Goal: Check status: Check status

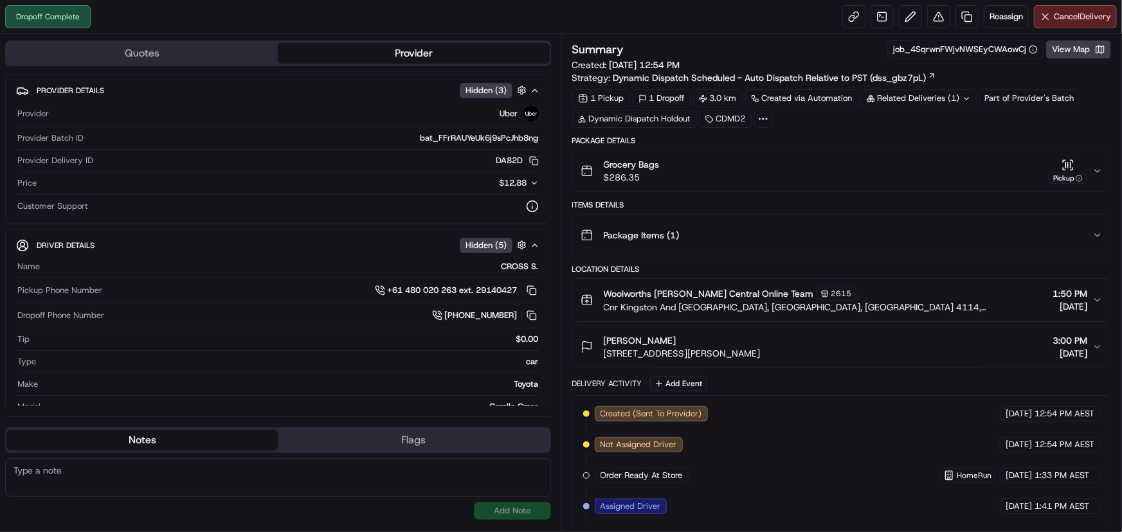
click at [1093, 167] on icon "button" at bounding box center [1097, 171] width 10 height 10
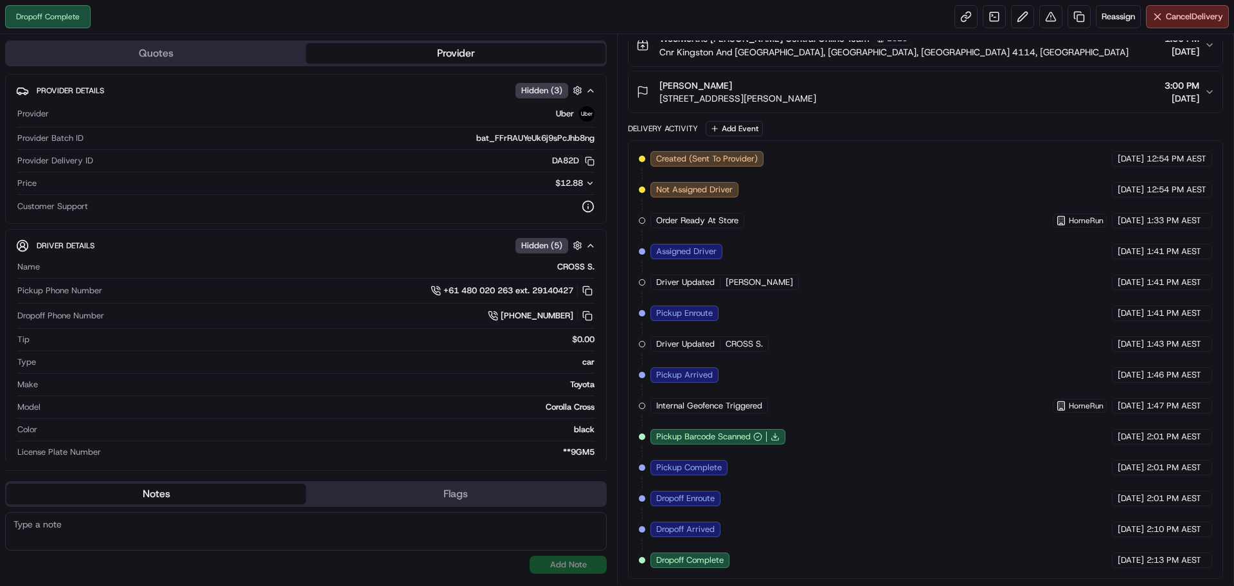
scroll to position [442, 0]
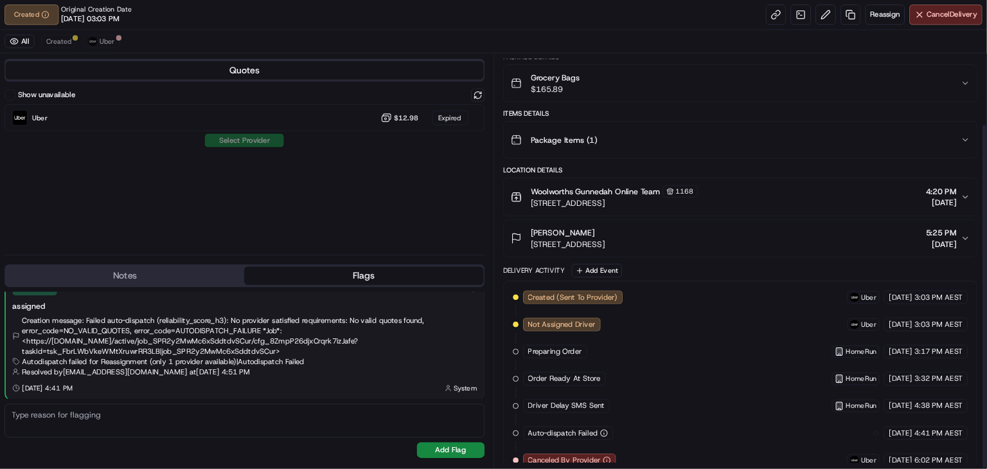
scroll to position [96, 0]
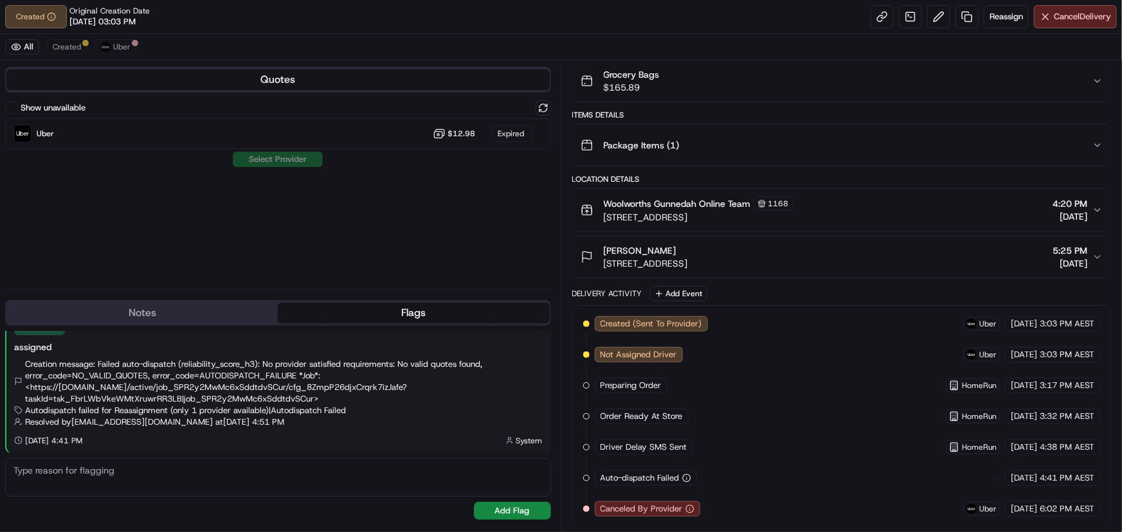
click at [726, 423] on div "Created (Sent To Provider) Uber [DATE] 3:03 PM AEST Not Assigned Driver Uber [D…" at bounding box center [841, 416] width 517 height 201
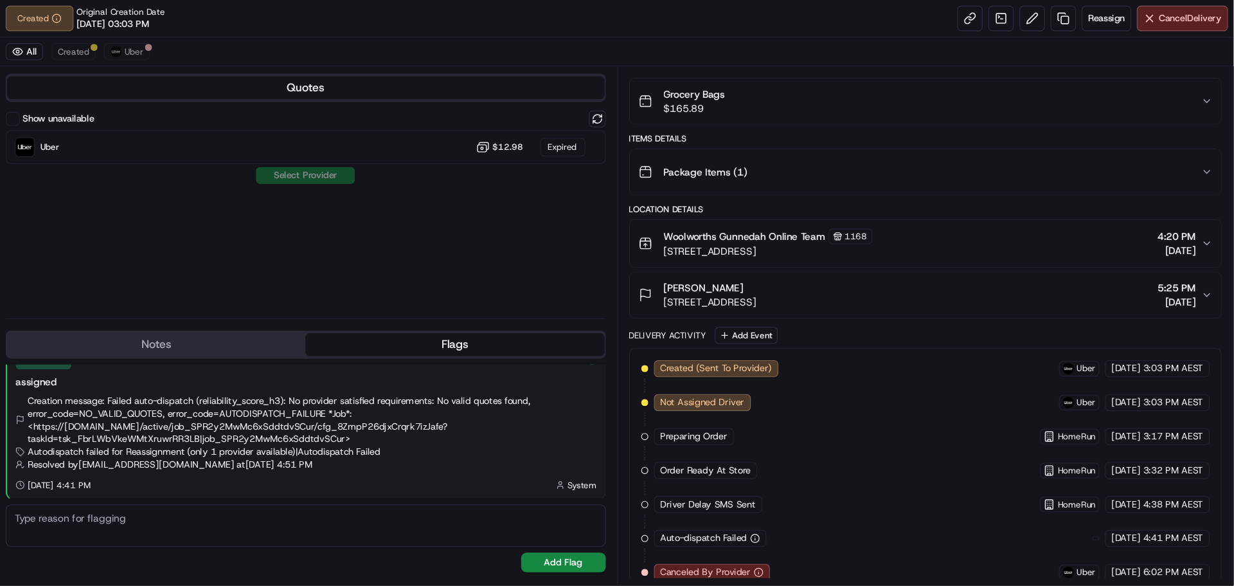
scroll to position [45, 0]
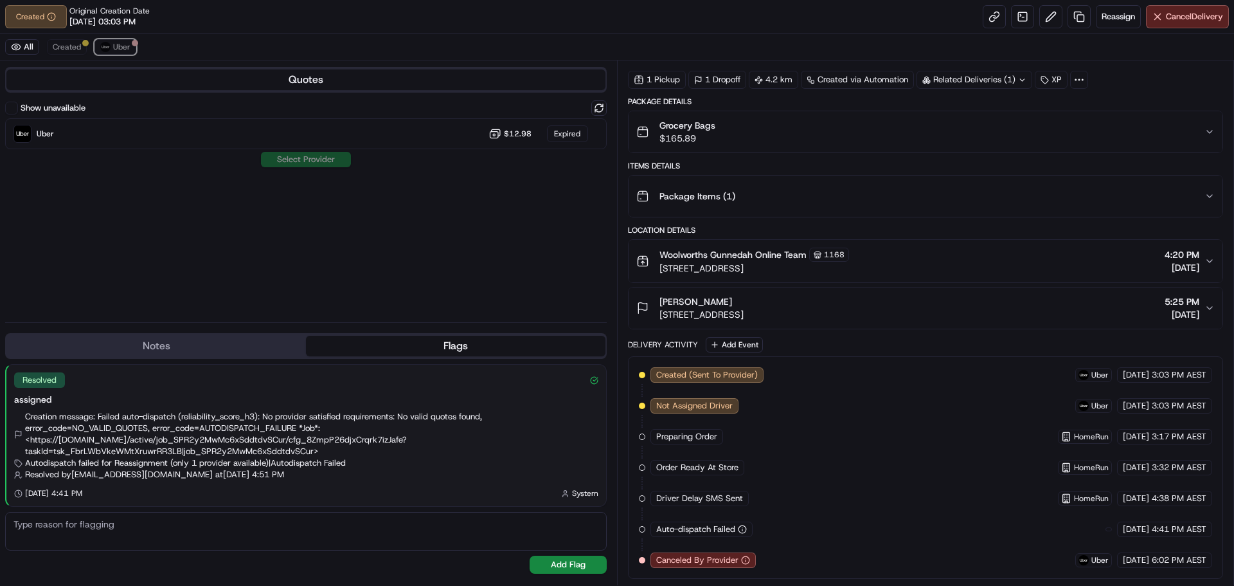
click at [97, 50] on button "Uber" at bounding box center [115, 46] width 42 height 15
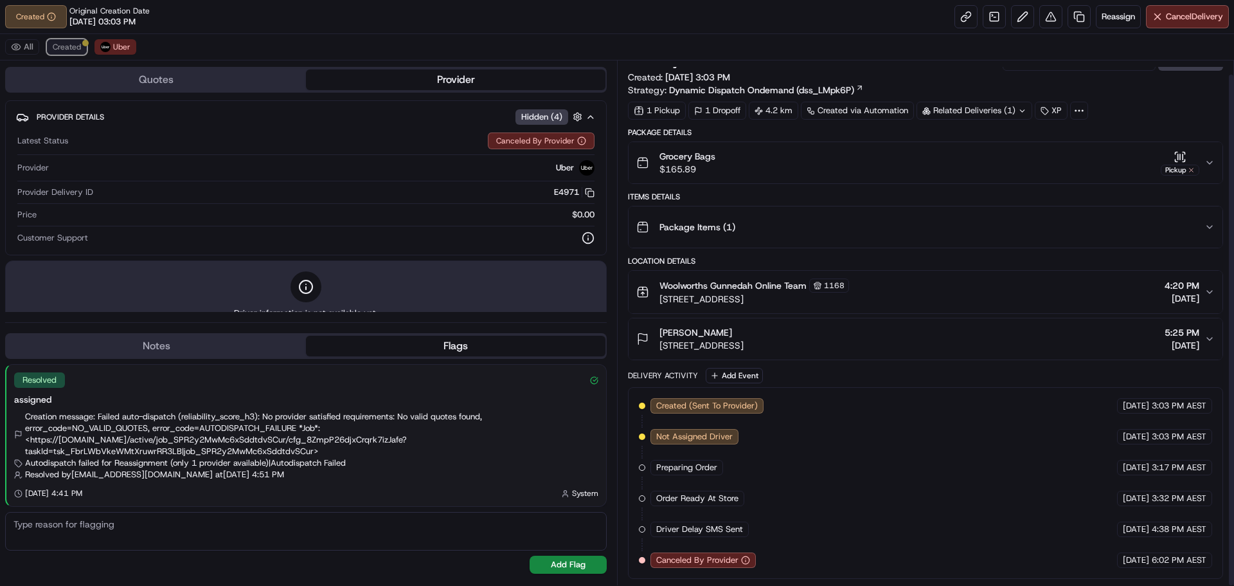
click at [64, 46] on span "Created" at bounding box center [67, 47] width 28 height 10
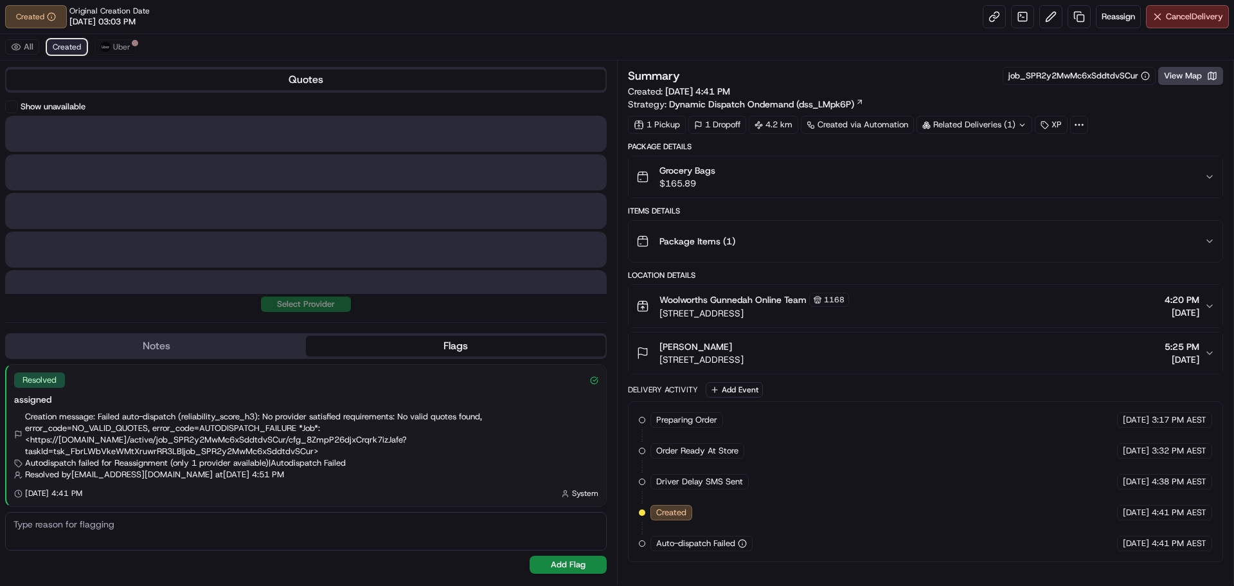
scroll to position [0, 0]
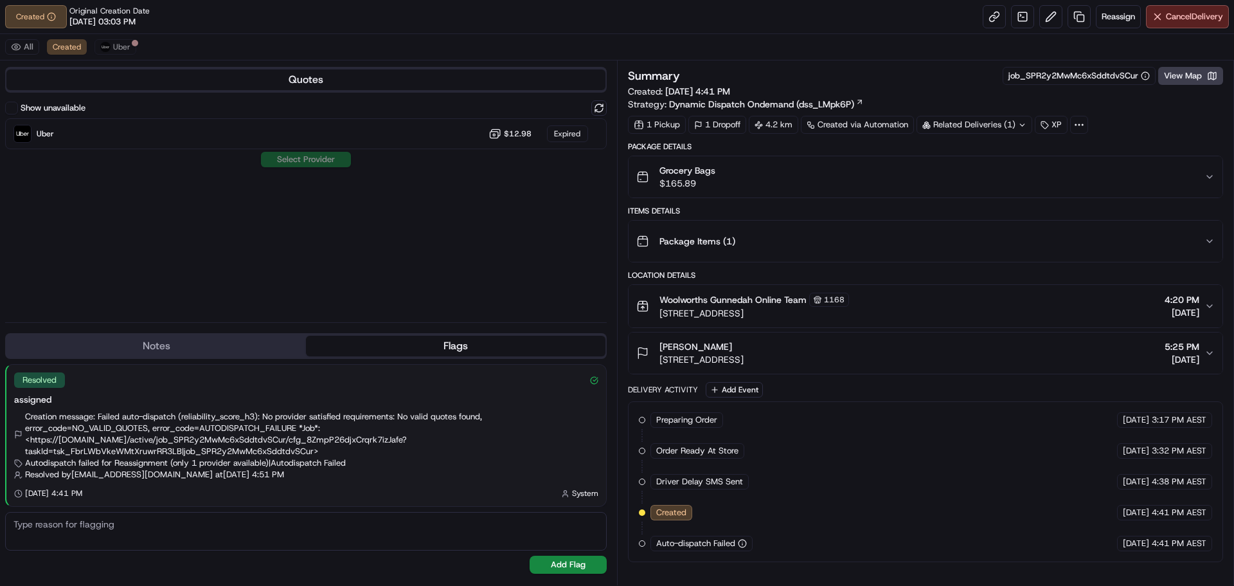
click at [456, 274] on div "Show unavailable Uber $12.98 Expired Select Provider" at bounding box center [306, 205] width 602 height 211
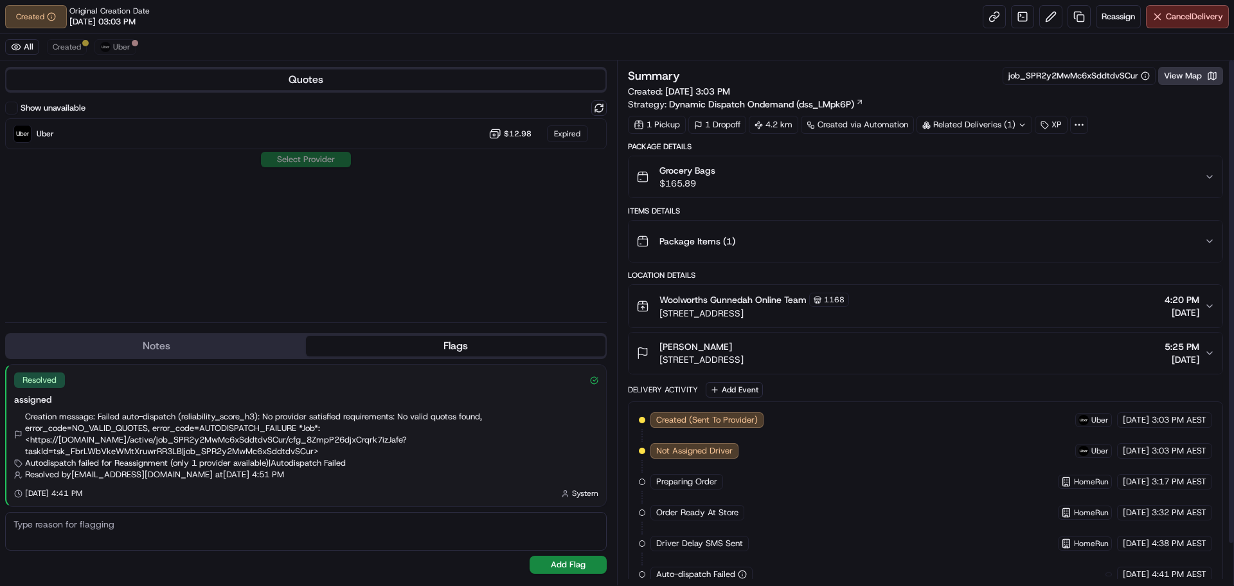
click at [1179, 75] on button "View Map" at bounding box center [1190, 76] width 65 height 18
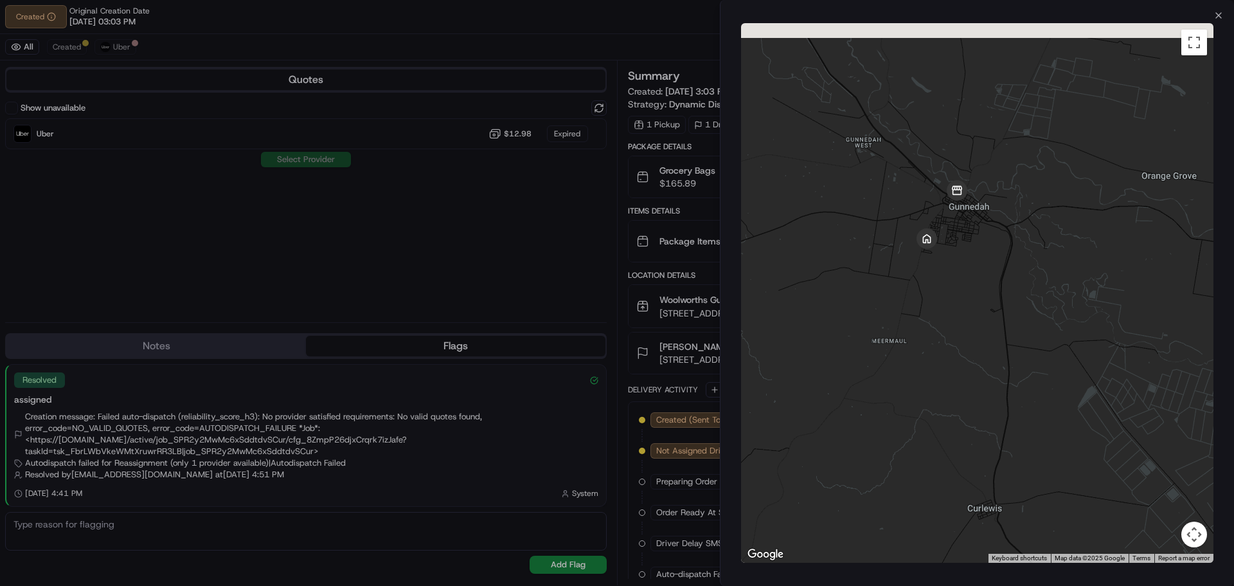
click at [1027, 204] on div at bounding box center [977, 292] width 472 height 539
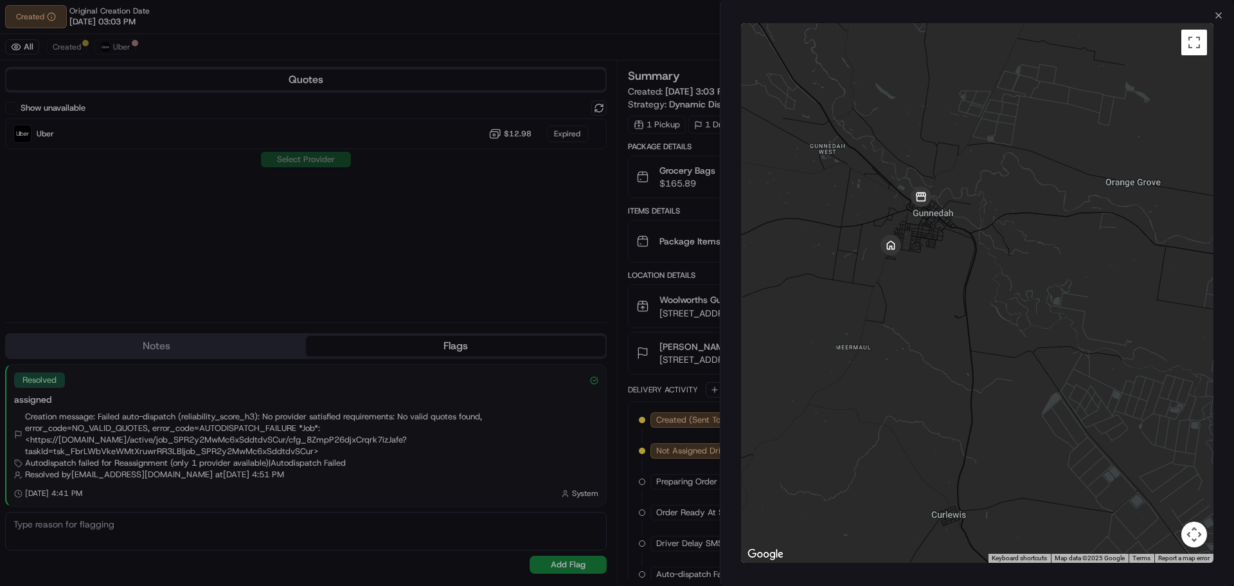
drag, startPoint x: 922, startPoint y: 150, endPoint x: 940, endPoint y: 195, distance: 48.5
click at [940, 195] on div at bounding box center [977, 292] width 472 height 539
click at [497, 157] on div at bounding box center [617, 293] width 1234 height 586
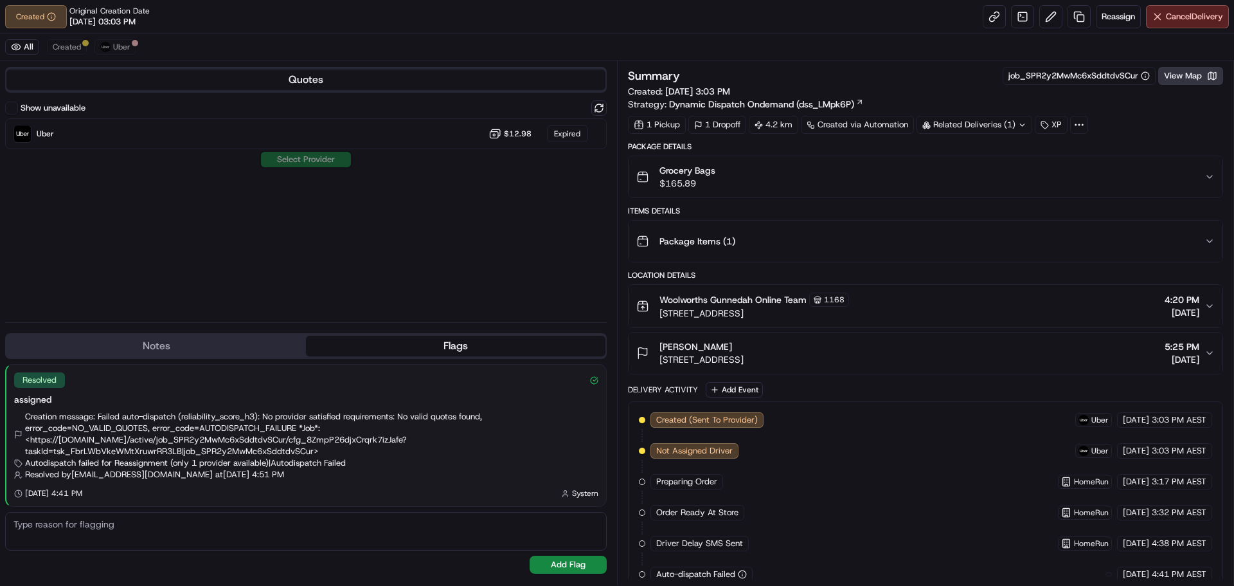
click at [1199, 73] on button "View Map" at bounding box center [1190, 76] width 65 height 18
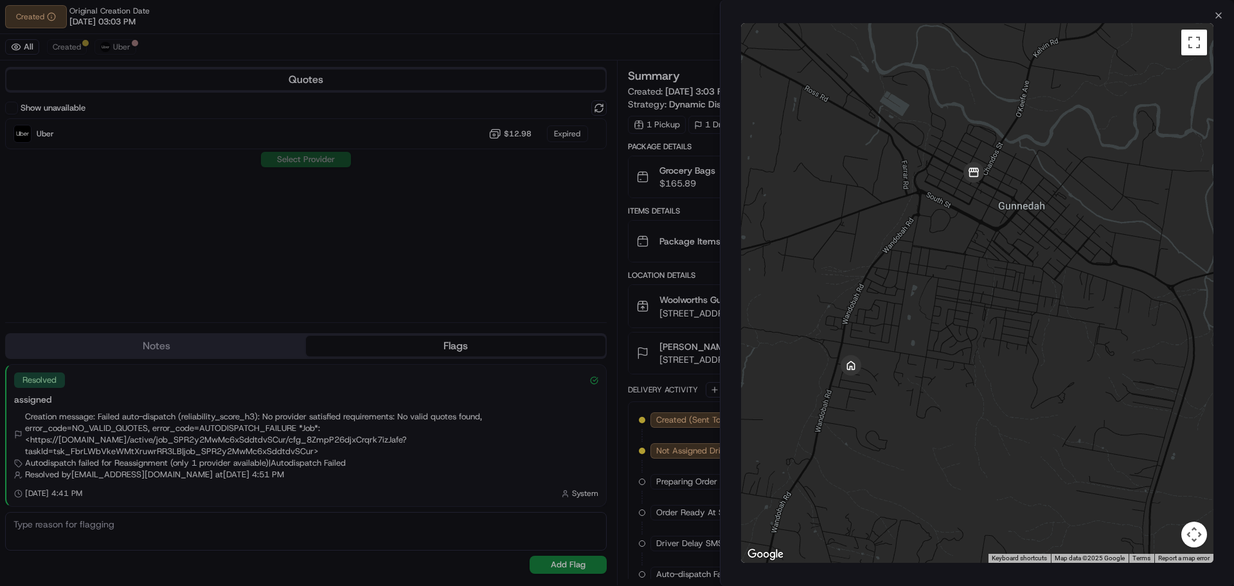
drag, startPoint x: 948, startPoint y: 240, endPoint x: 965, endPoint y: 240, distance: 16.7
click at [965, 240] on div at bounding box center [977, 292] width 472 height 539
drag, startPoint x: 943, startPoint y: 180, endPoint x: 958, endPoint y: 174, distance: 15.5
click at [958, 174] on div at bounding box center [977, 292] width 472 height 539
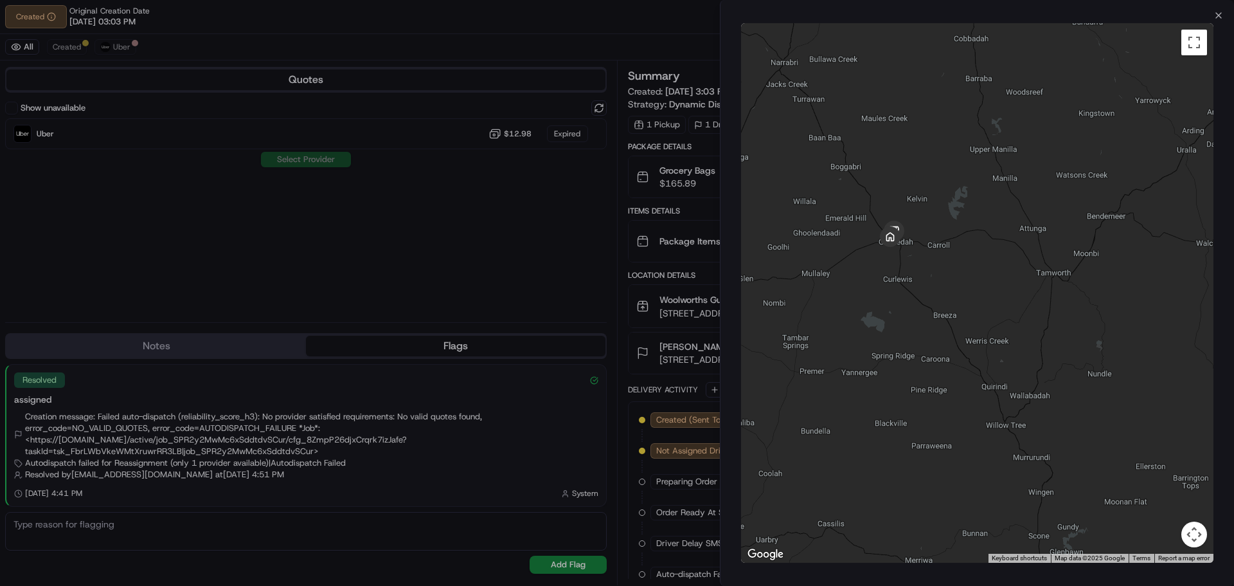
click at [903, 248] on div at bounding box center [977, 292] width 472 height 539
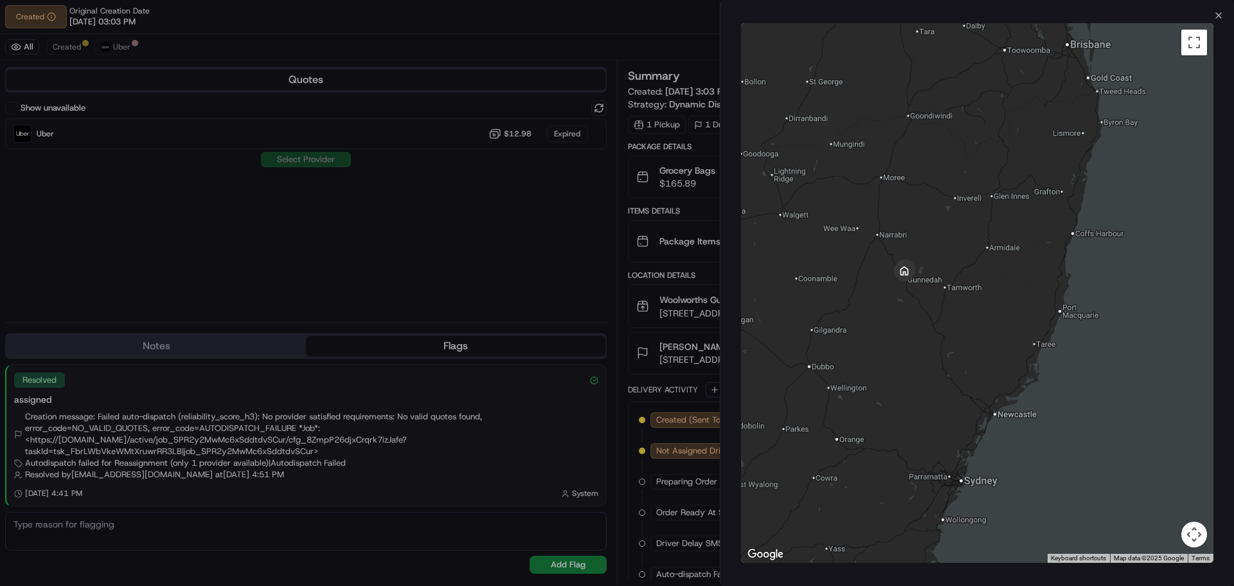
drag, startPoint x: 904, startPoint y: 251, endPoint x: 904, endPoint y: 292, distance: 41.1
click at [904, 292] on div at bounding box center [977, 292] width 472 height 539
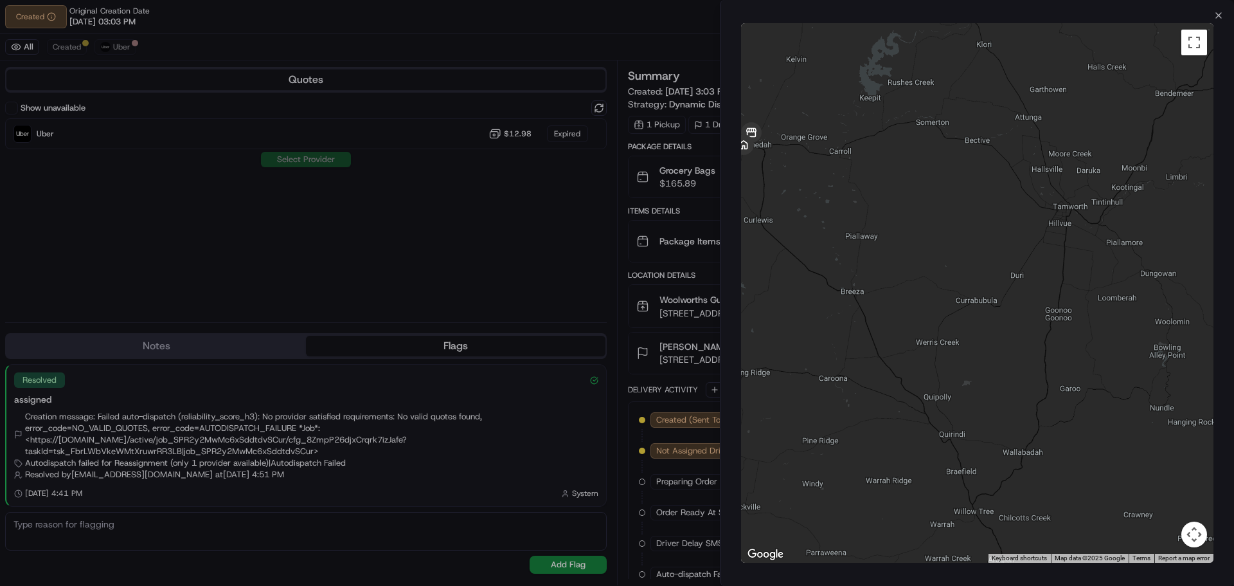
drag, startPoint x: 857, startPoint y: 228, endPoint x: 925, endPoint y: 249, distance: 71.4
click at [925, 249] on div at bounding box center [977, 292] width 472 height 539
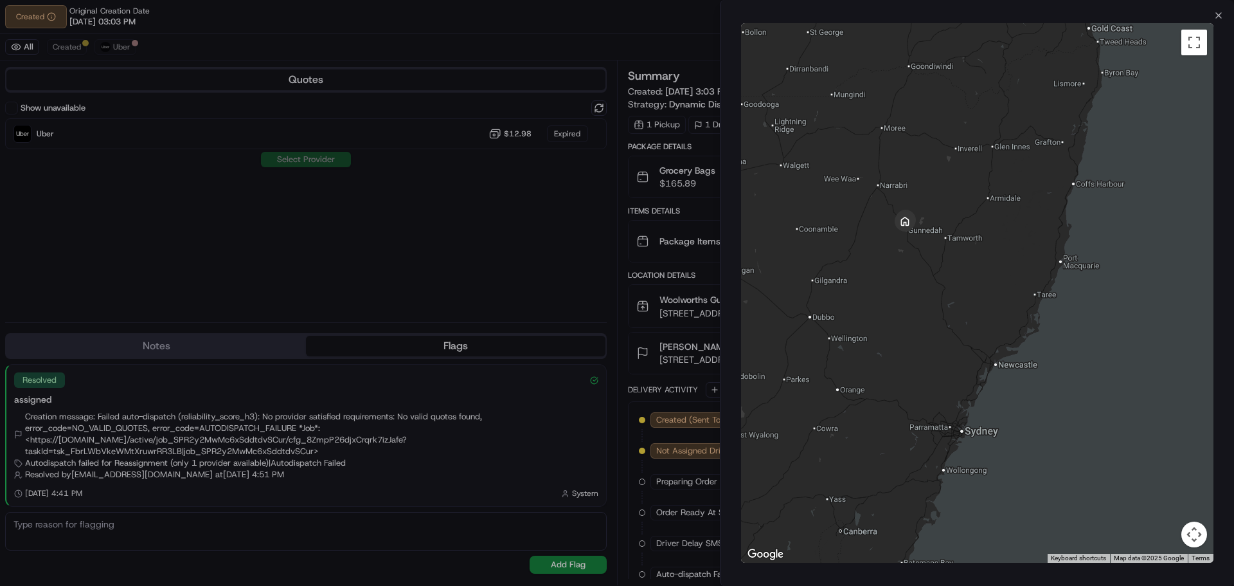
drag, startPoint x: 870, startPoint y: 231, endPoint x: 921, endPoint y: 245, distance: 53.3
click at [921, 245] on div at bounding box center [977, 292] width 472 height 539
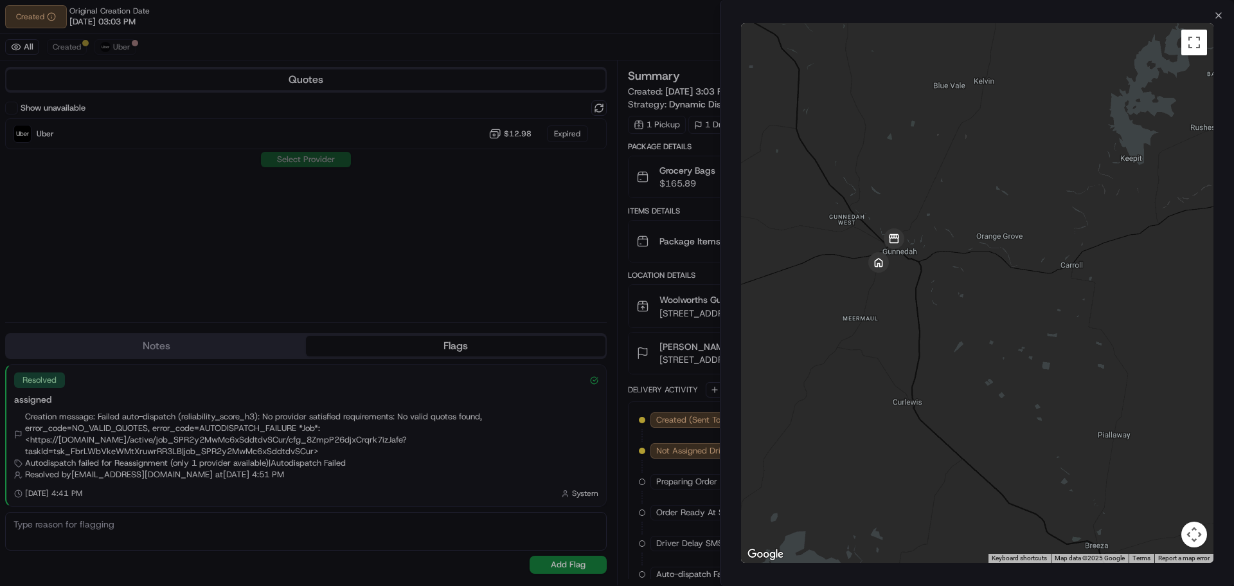
drag, startPoint x: 968, startPoint y: 253, endPoint x: 947, endPoint y: 332, distance: 81.8
click at [947, 332] on div at bounding box center [977, 292] width 472 height 539
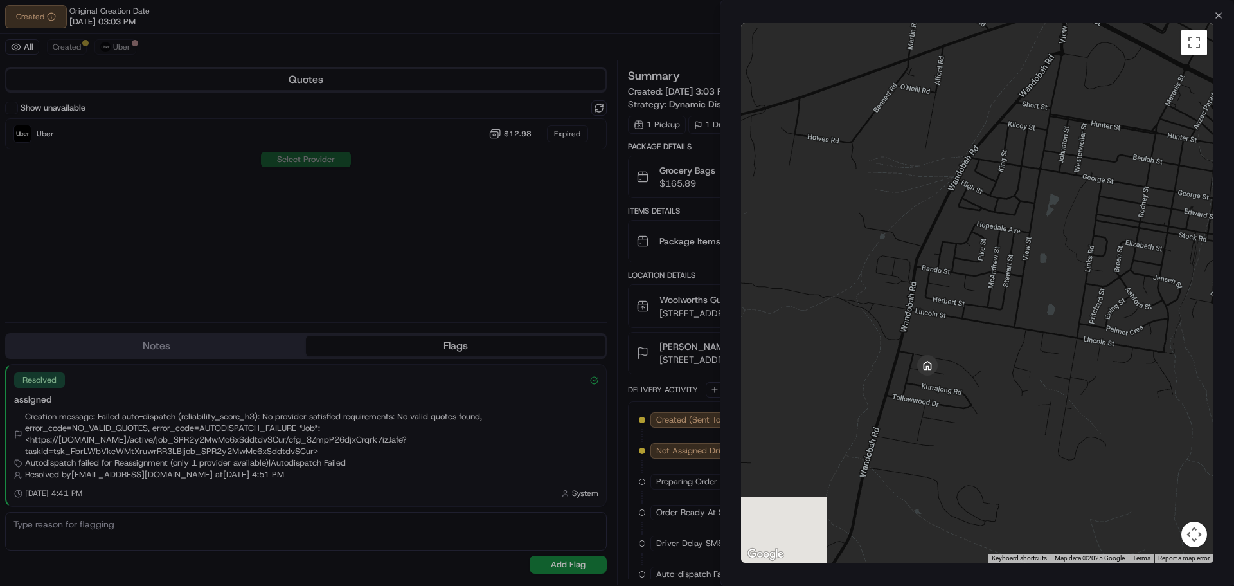
drag, startPoint x: 830, startPoint y: 264, endPoint x: 1024, endPoint y: 245, distance: 194.4
click at [1024, 245] on div at bounding box center [977, 292] width 472 height 539
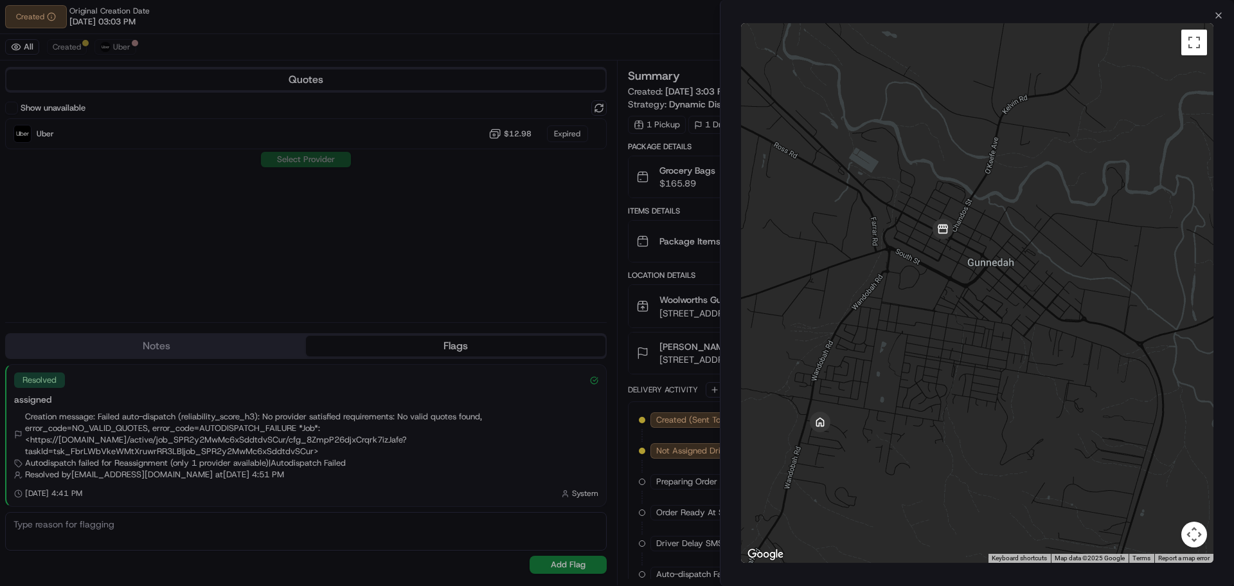
drag, startPoint x: 1024, startPoint y: 245, endPoint x: 865, endPoint y: 372, distance: 203.5
click at [865, 372] on div at bounding box center [977, 292] width 472 height 539
drag, startPoint x: 932, startPoint y: 260, endPoint x: 995, endPoint y: 267, distance: 63.4
click at [995, 267] on div at bounding box center [977, 292] width 472 height 539
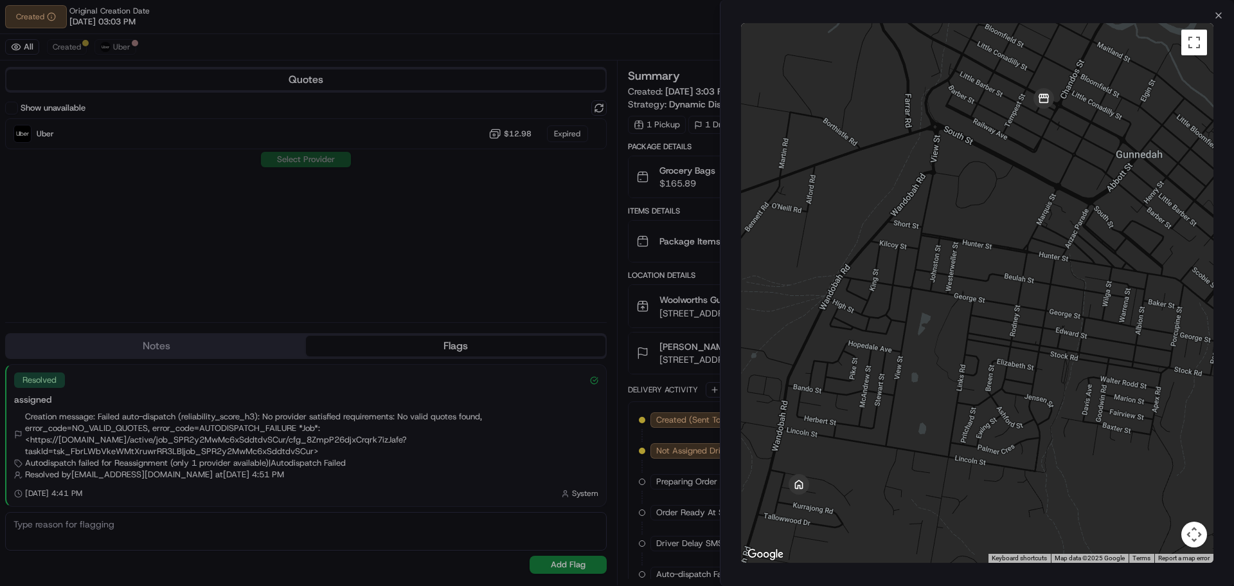
drag, startPoint x: 981, startPoint y: 321, endPoint x: 992, endPoint y: 205, distance: 116.8
click at [992, 209] on div at bounding box center [977, 292] width 472 height 539
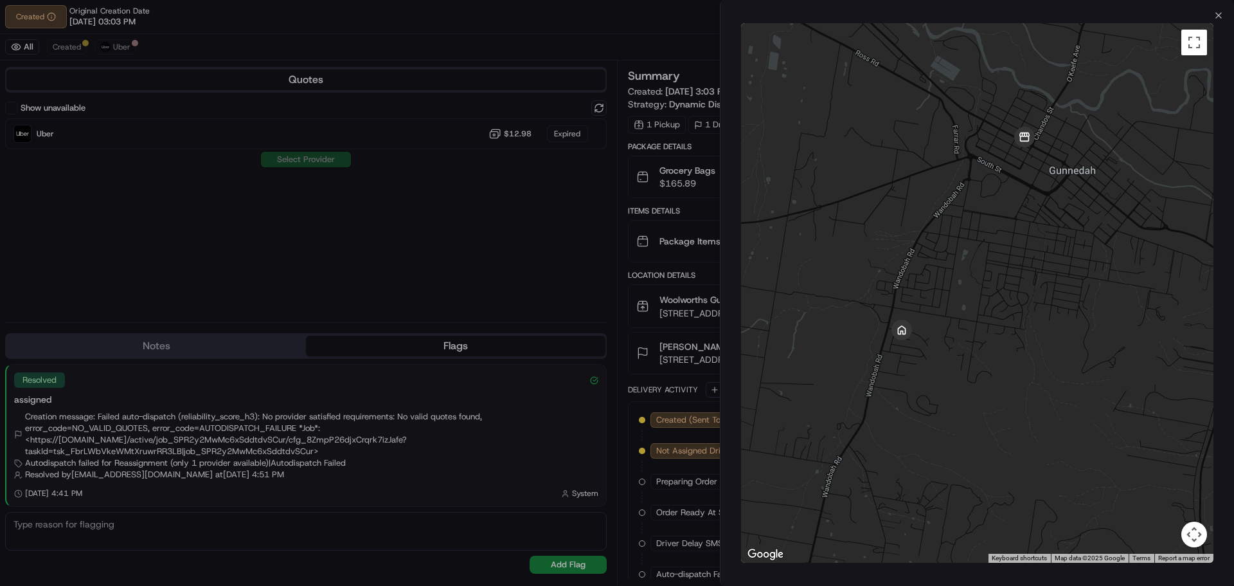
drag, startPoint x: 960, startPoint y: 181, endPoint x: 974, endPoint y: 195, distance: 20.0
click at [974, 195] on div at bounding box center [977, 292] width 472 height 539
click at [420, 210] on div at bounding box center [617, 293] width 1234 height 586
